Goal: Information Seeking & Learning: Learn about a topic

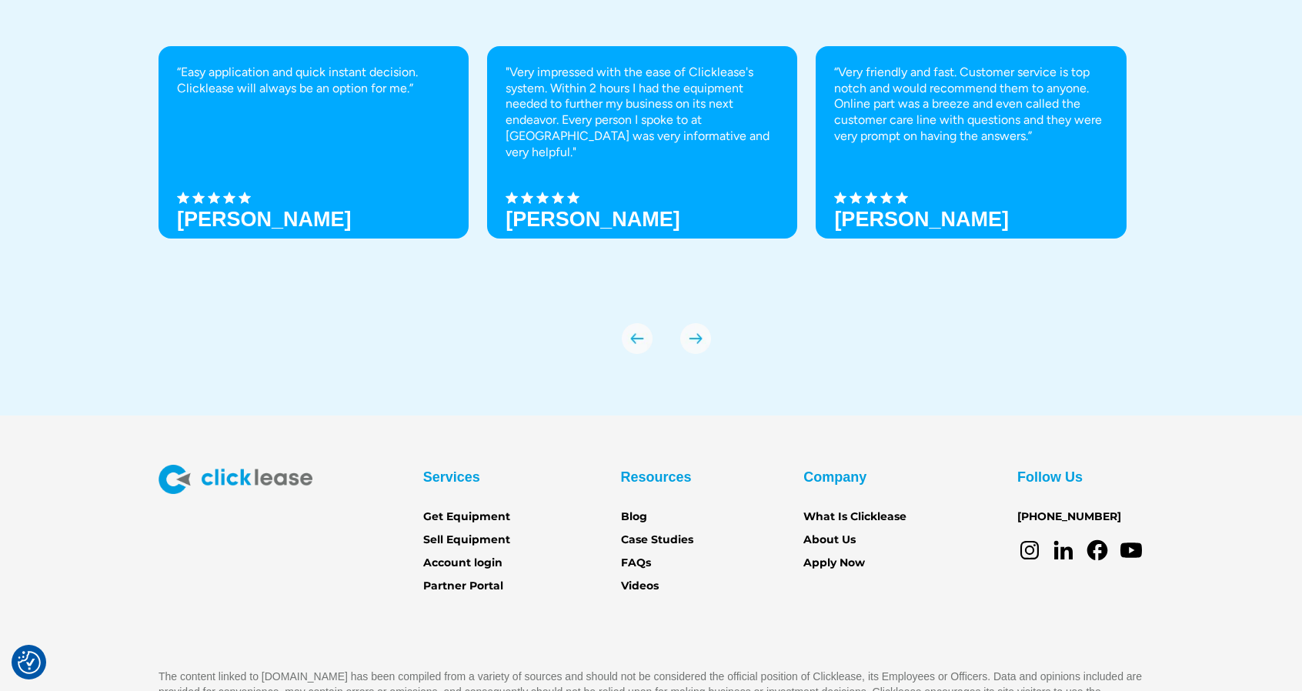
scroll to position [5385, 0]
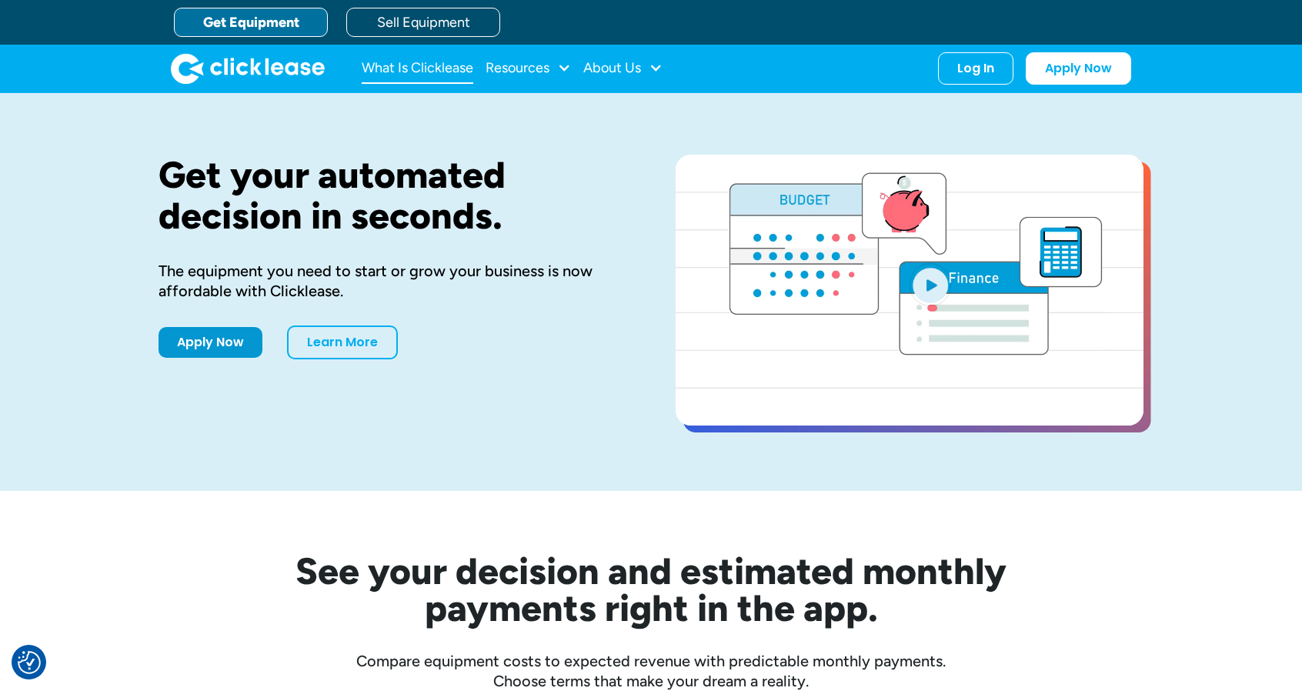
click at [454, 68] on link "What Is Clicklease" at bounding box center [418, 68] width 112 height 31
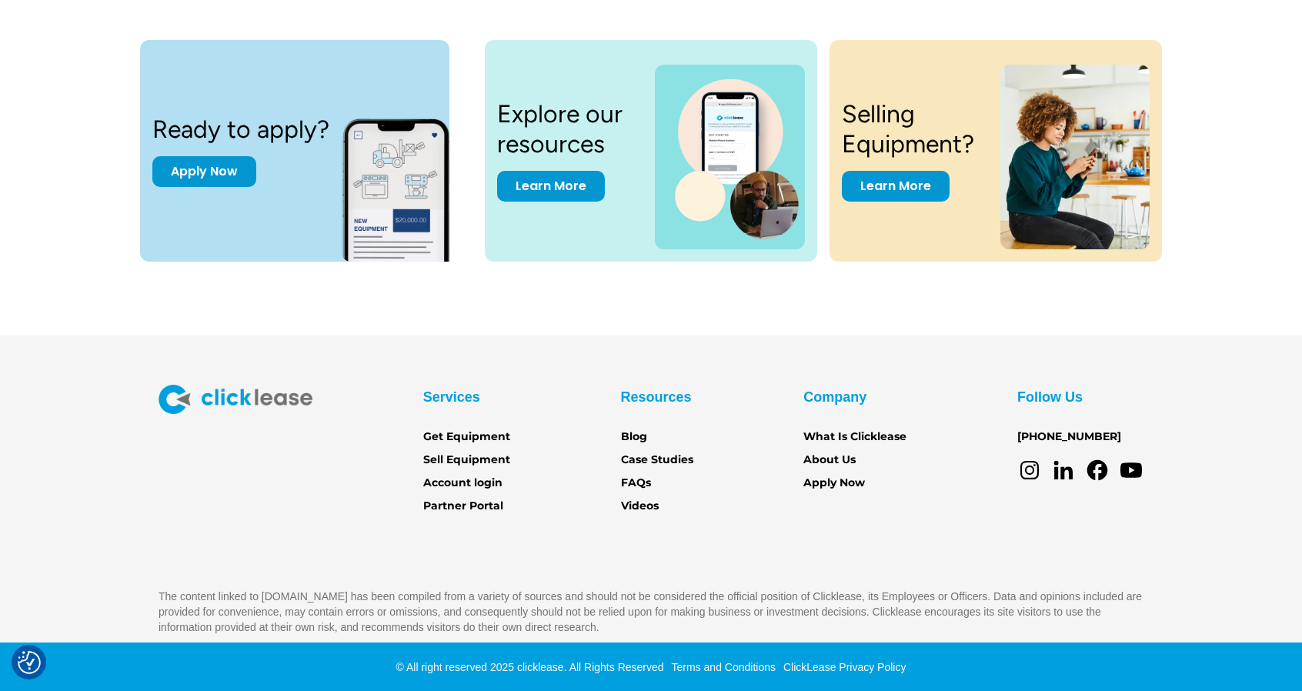
scroll to position [2111, 0]
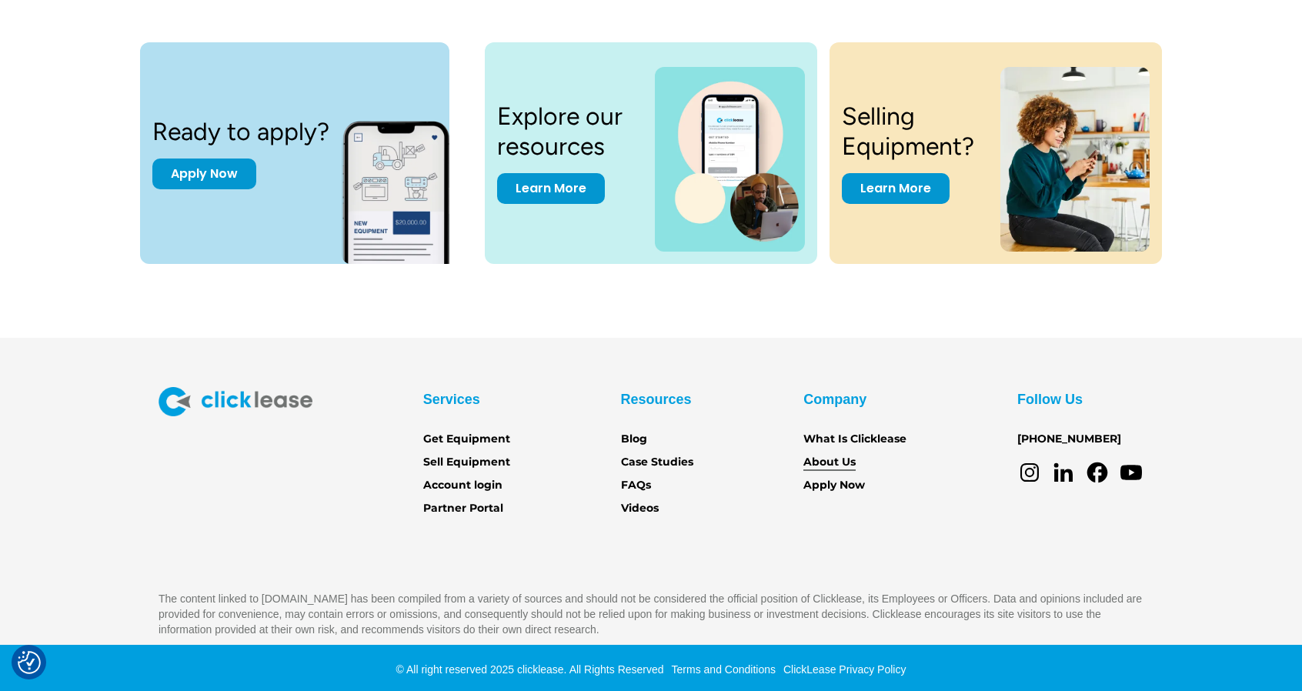
click at [831, 459] on link "About Us" at bounding box center [829, 462] width 52 height 17
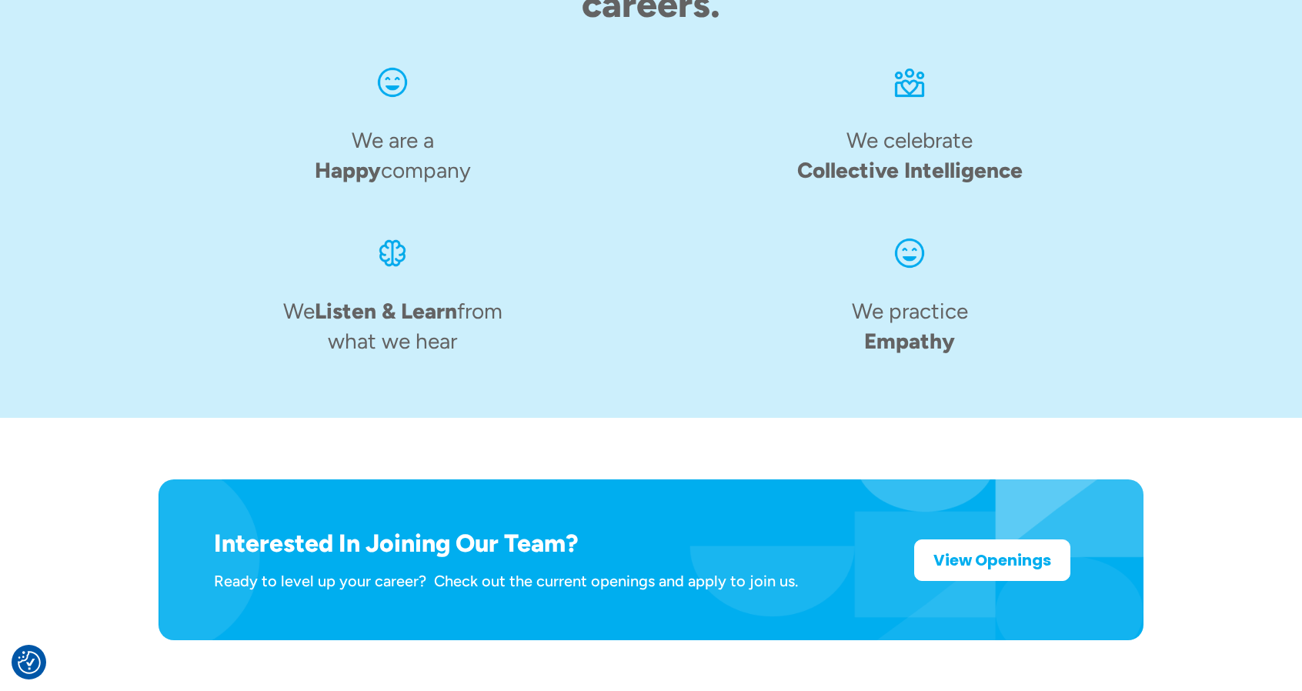
scroll to position [2402, 0]
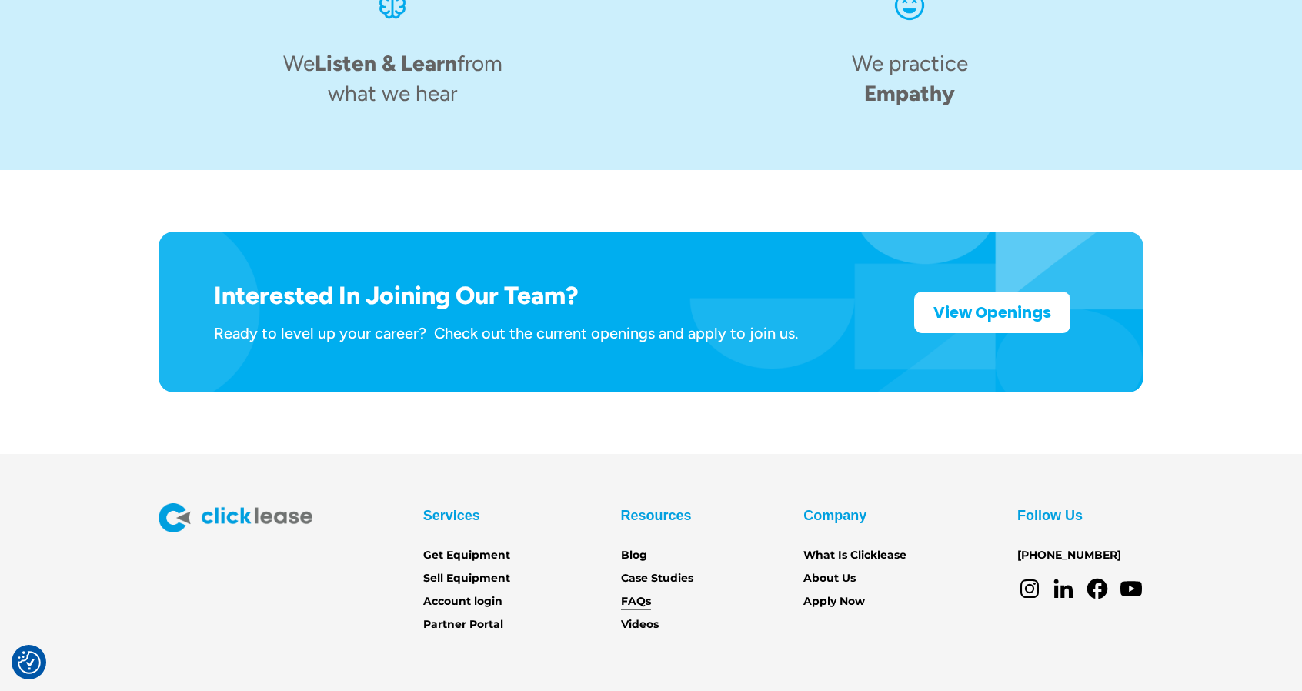
click at [632, 593] on link "FAQs" at bounding box center [636, 601] width 30 height 17
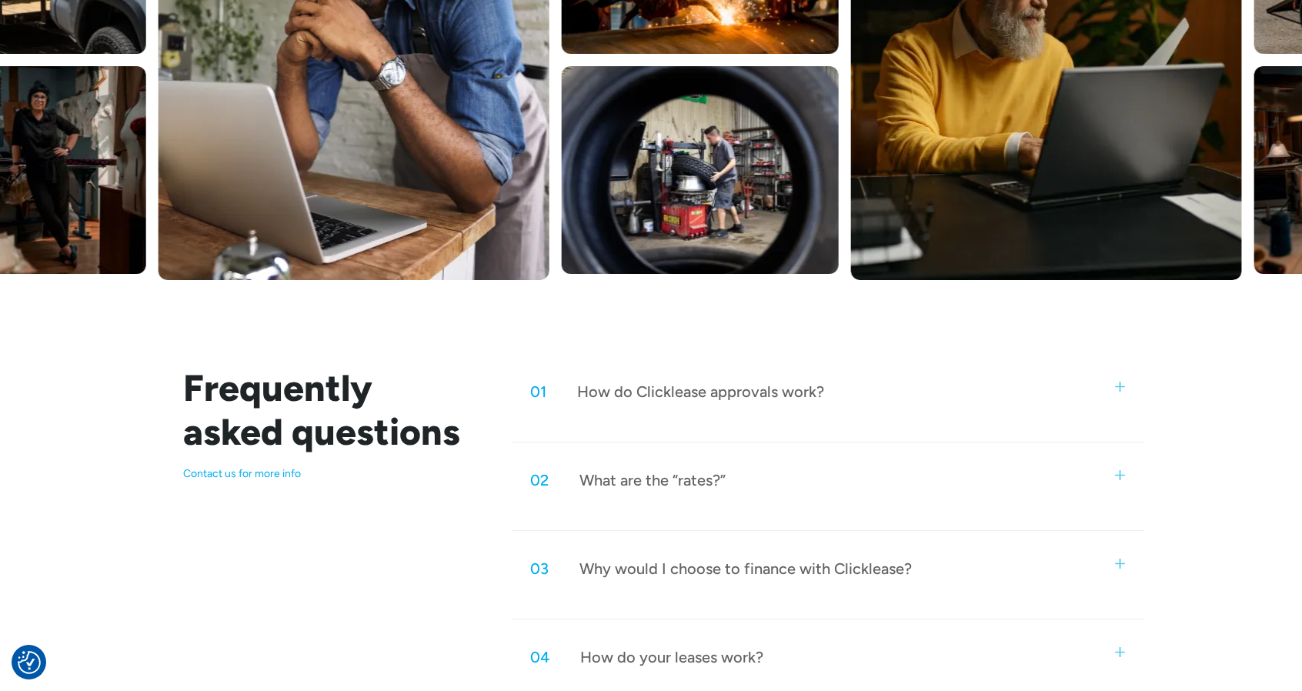
scroll to position [539, 0]
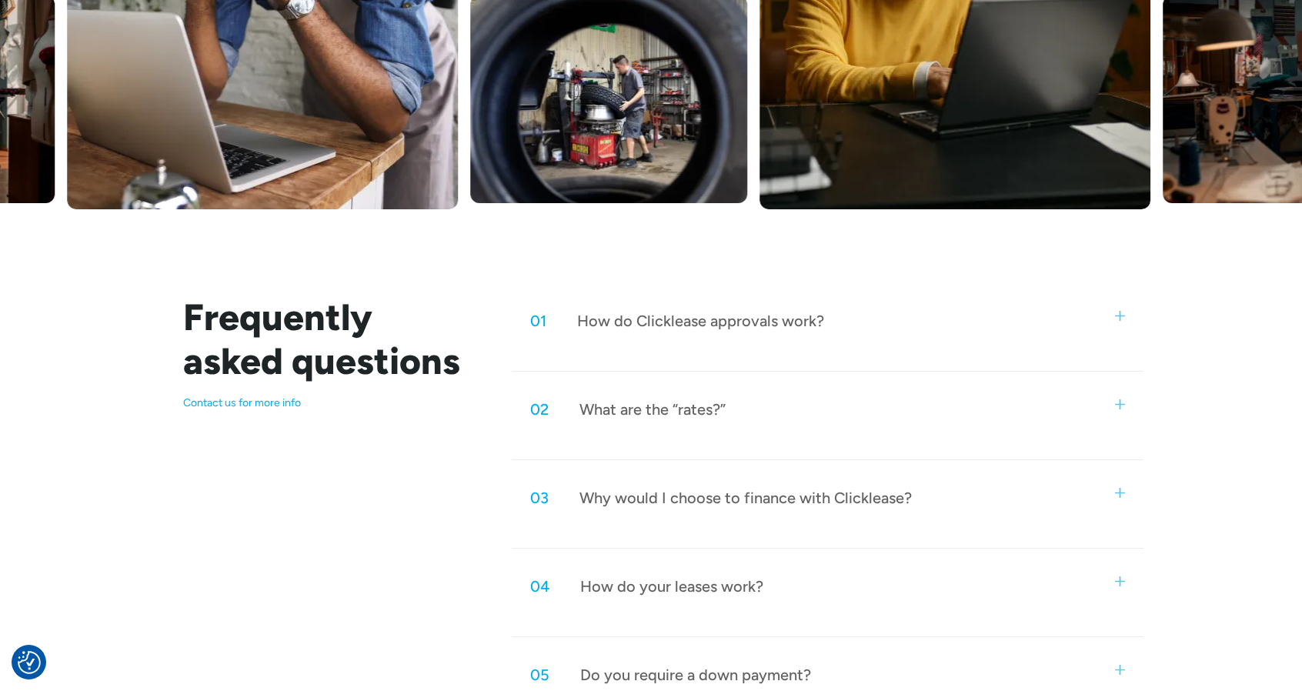
click at [781, 320] on div "How do Clicklease approvals work?" at bounding box center [700, 321] width 247 height 20
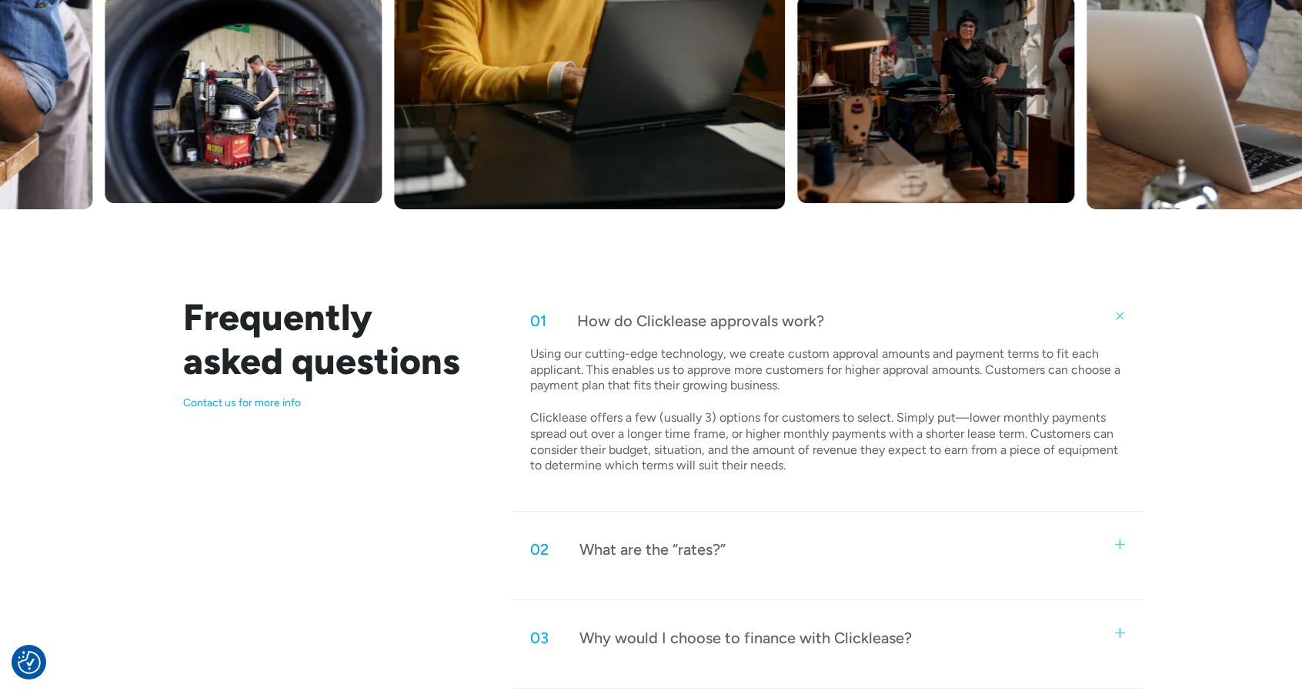
click at [682, 549] on div "What are the “rates?”" at bounding box center [652, 549] width 146 height 20
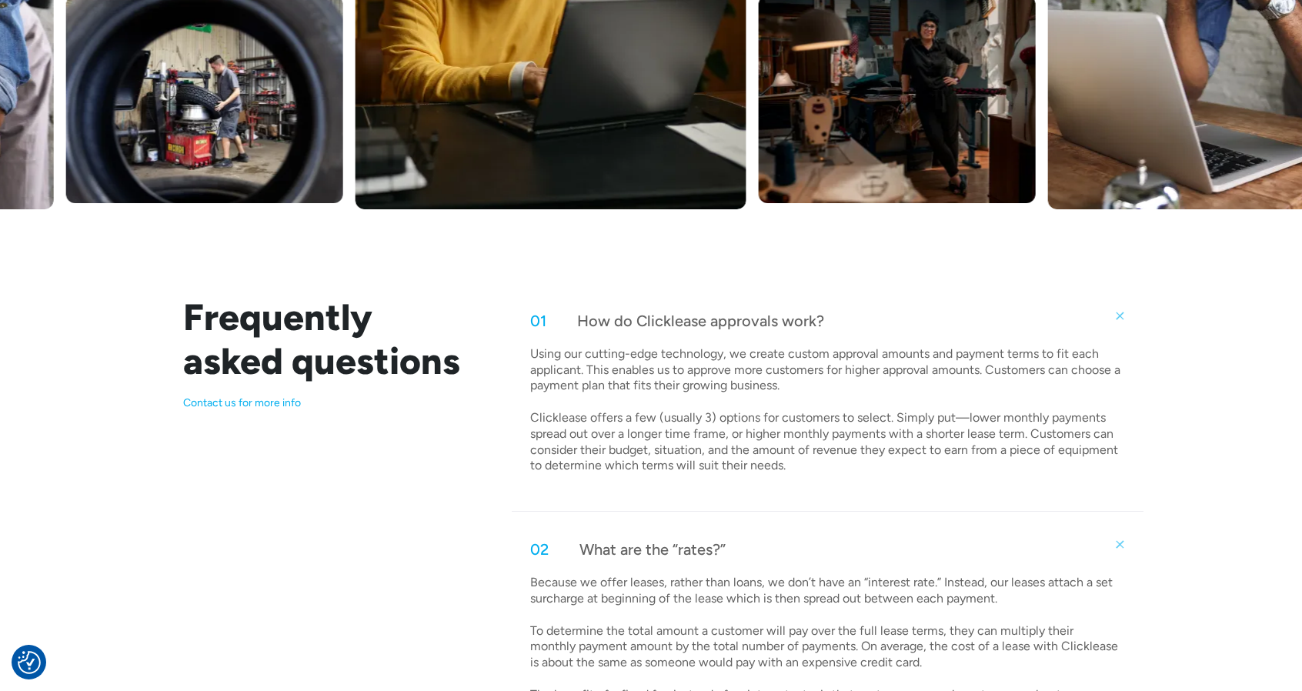
scroll to position [846, 0]
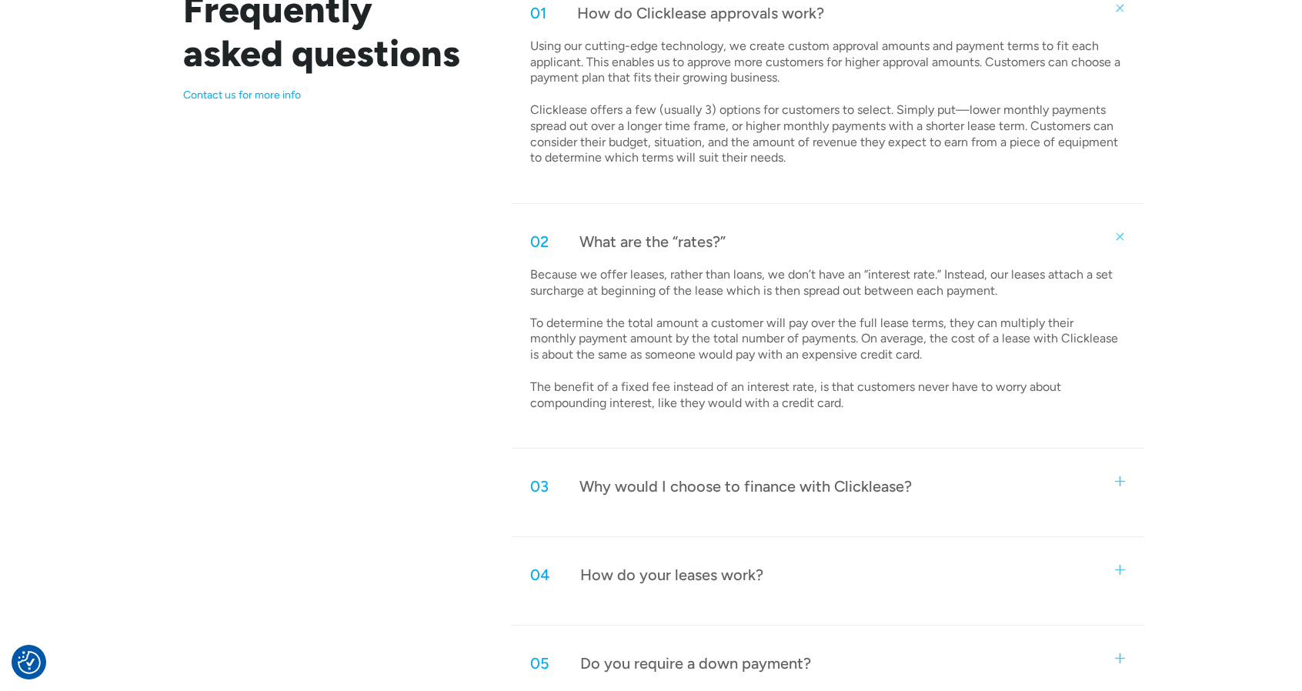
click at [772, 485] on div "Why would I choose to finance with Clicklease?" at bounding box center [745, 486] width 332 height 20
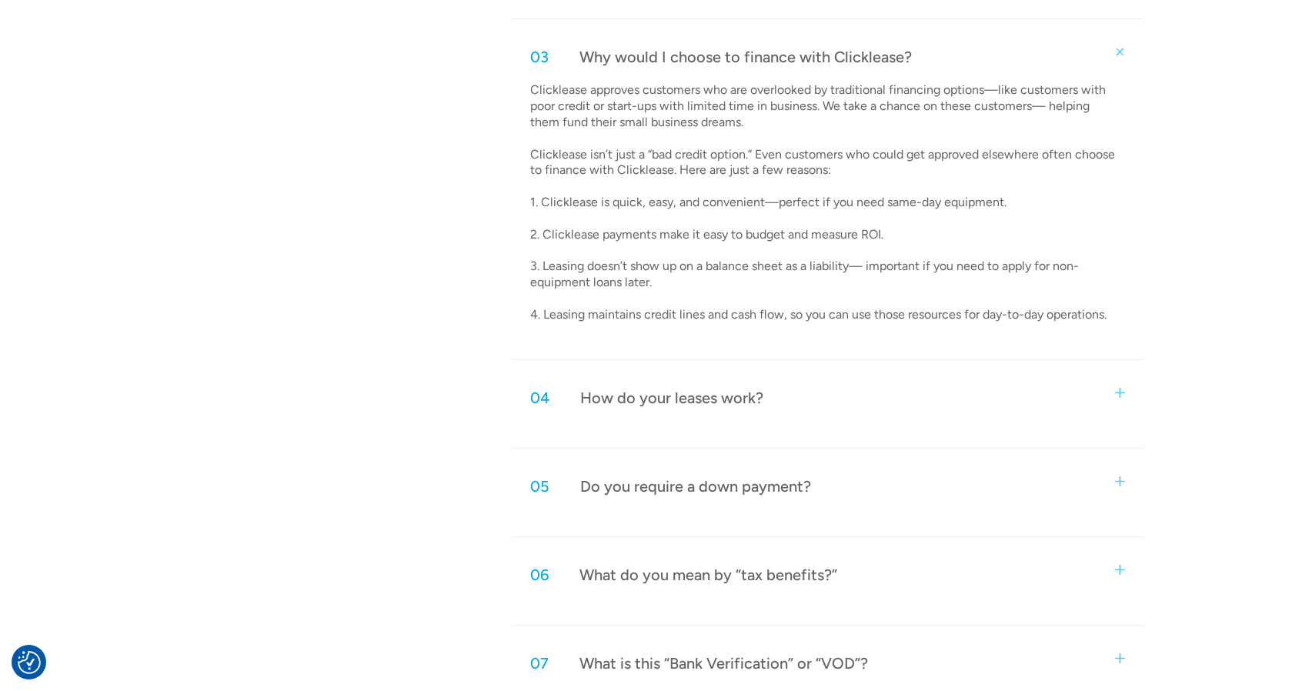
scroll to position [1308, 0]
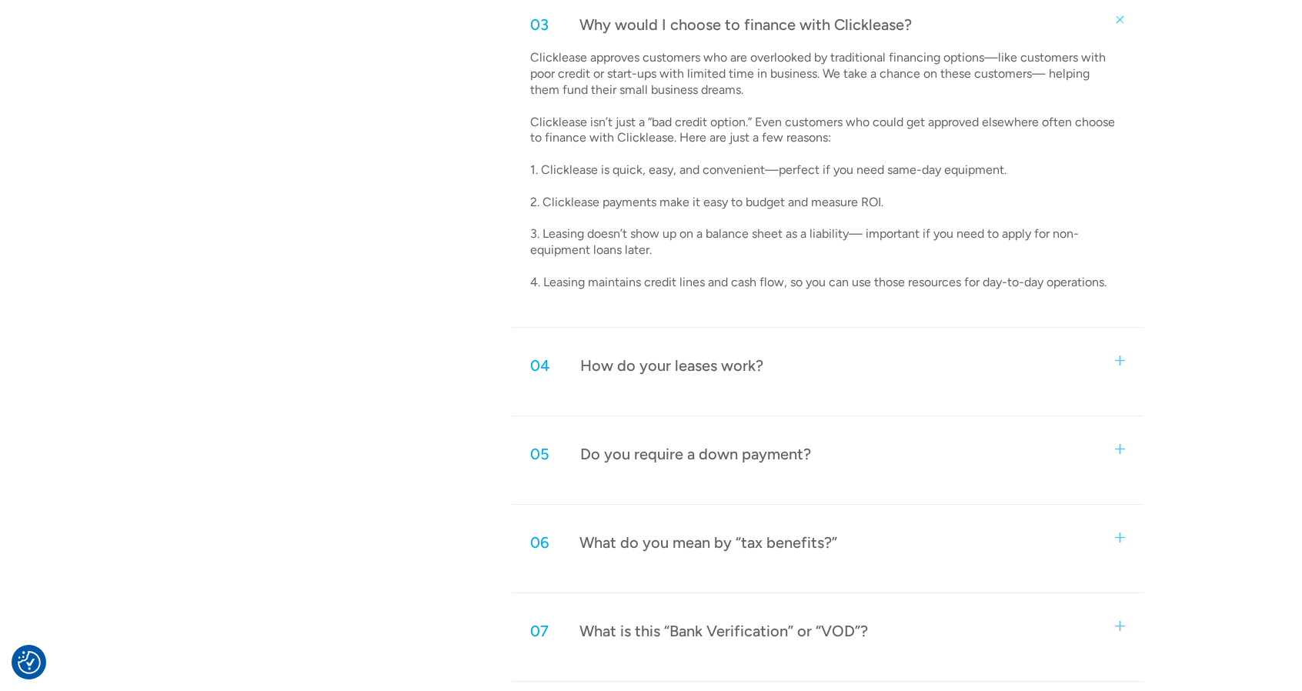
click at [735, 369] on div "How do your leases work?" at bounding box center [671, 365] width 183 height 20
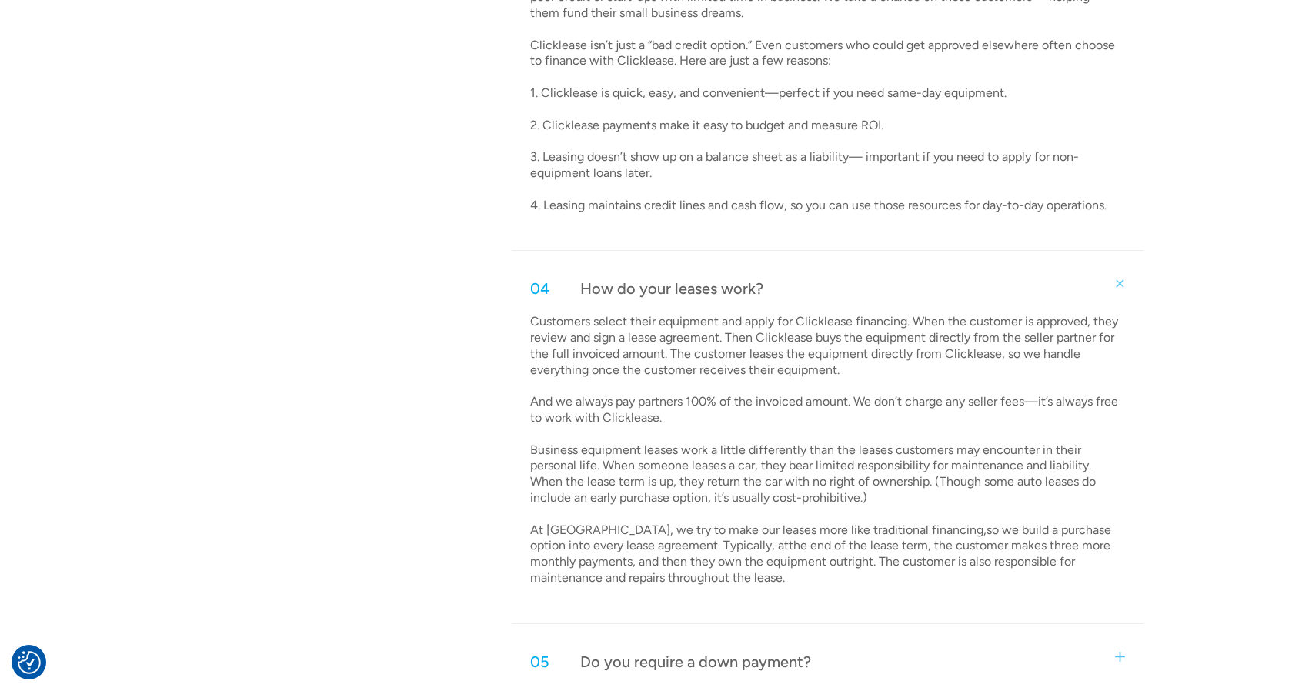
scroll to position [1462, 0]
